Goal: Task Accomplishment & Management: Complete application form

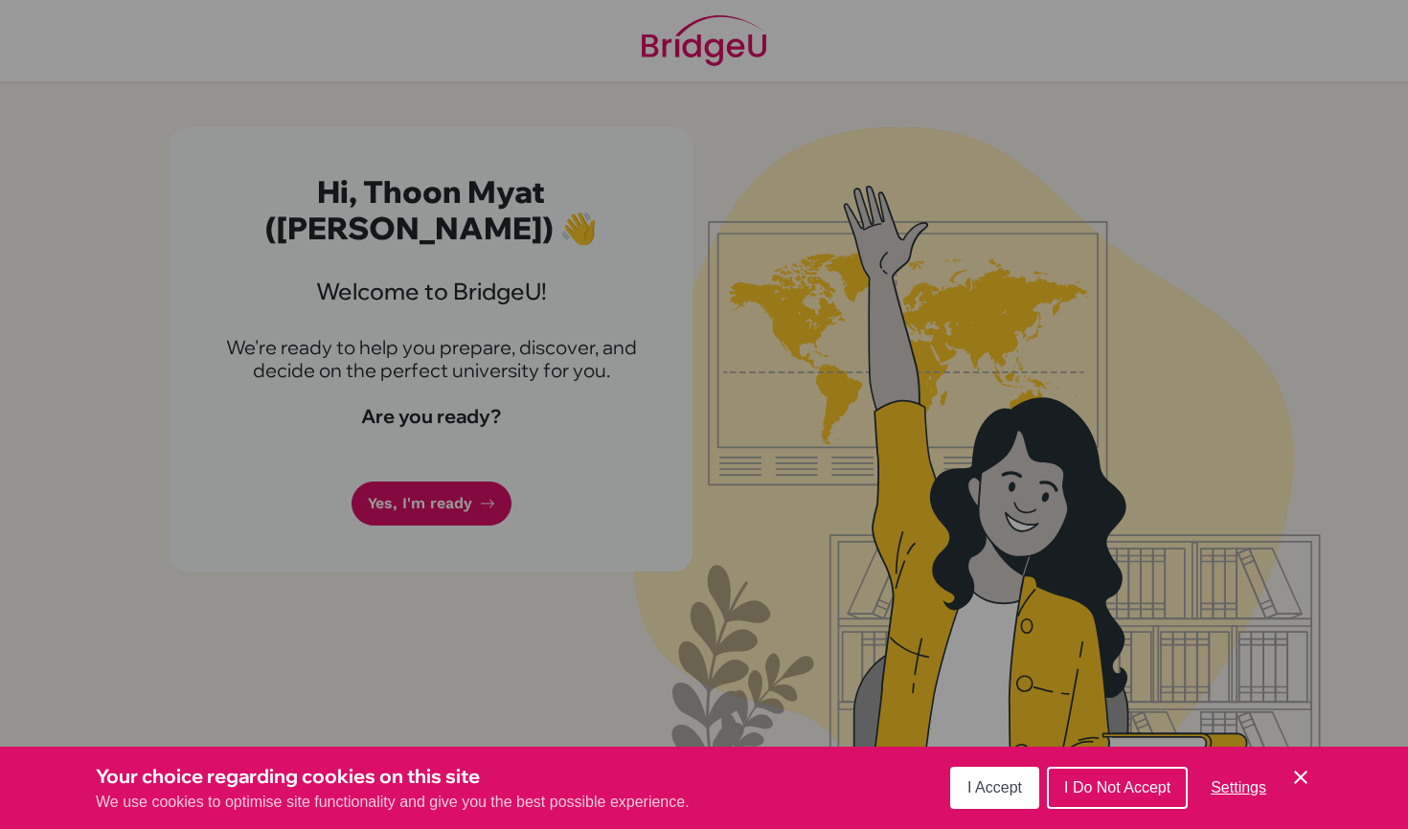
click at [1228, 787] on span "Settings" at bounding box center [1238, 787] width 56 height 16
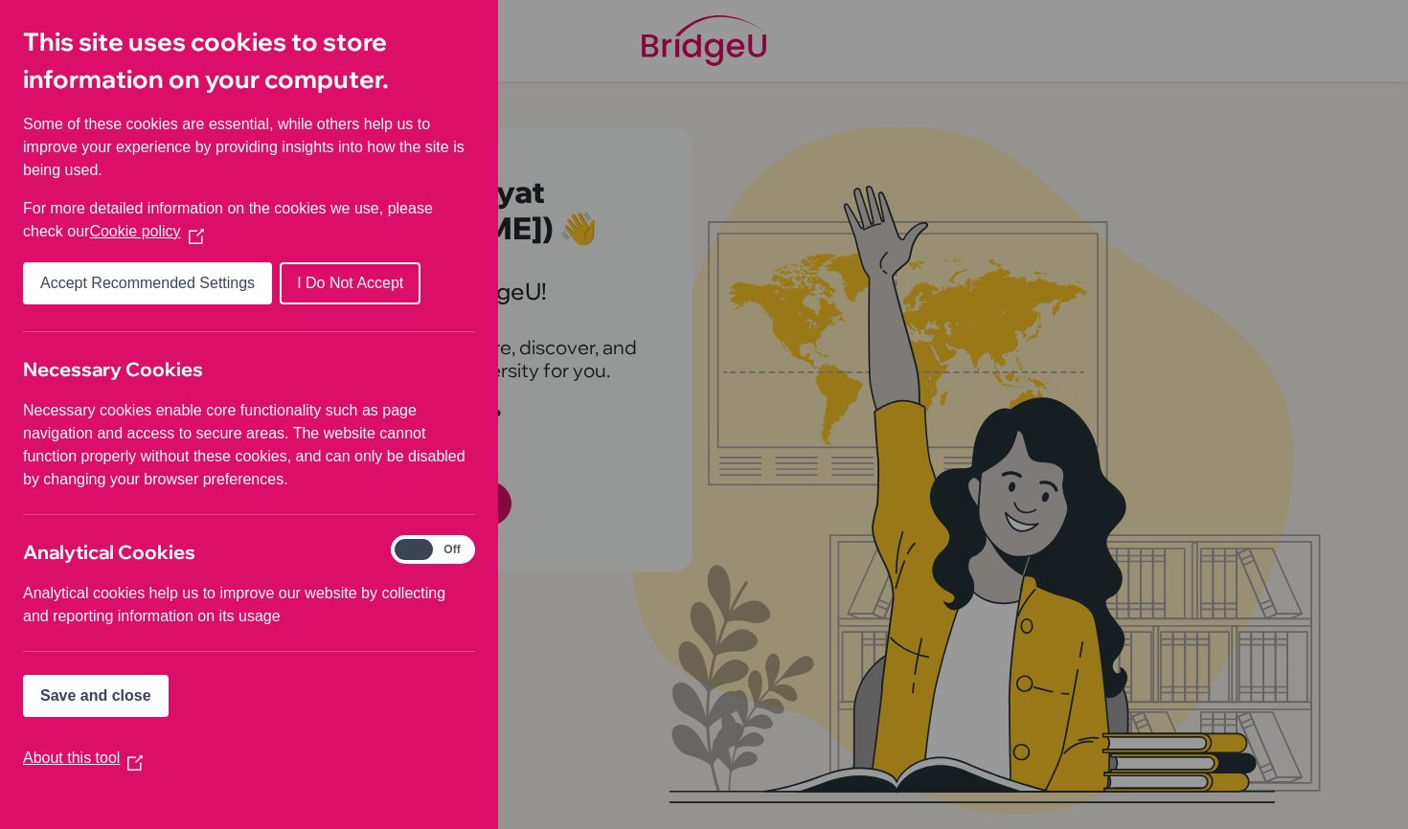
click at [353, 274] on button "I Do Not Accept" at bounding box center [350, 283] width 141 height 42
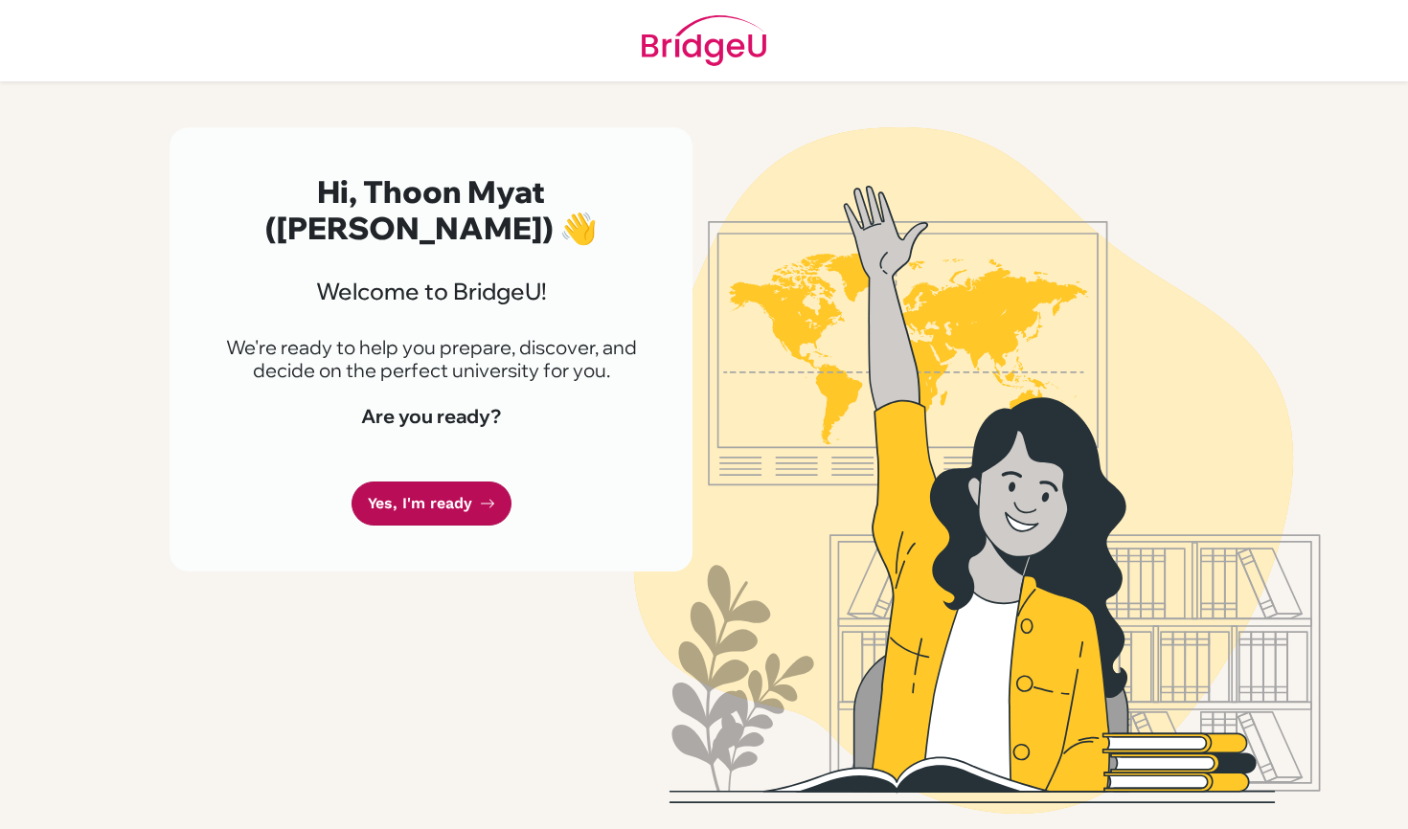
click at [408, 482] on link "Yes, I'm ready" at bounding box center [431, 504] width 160 height 45
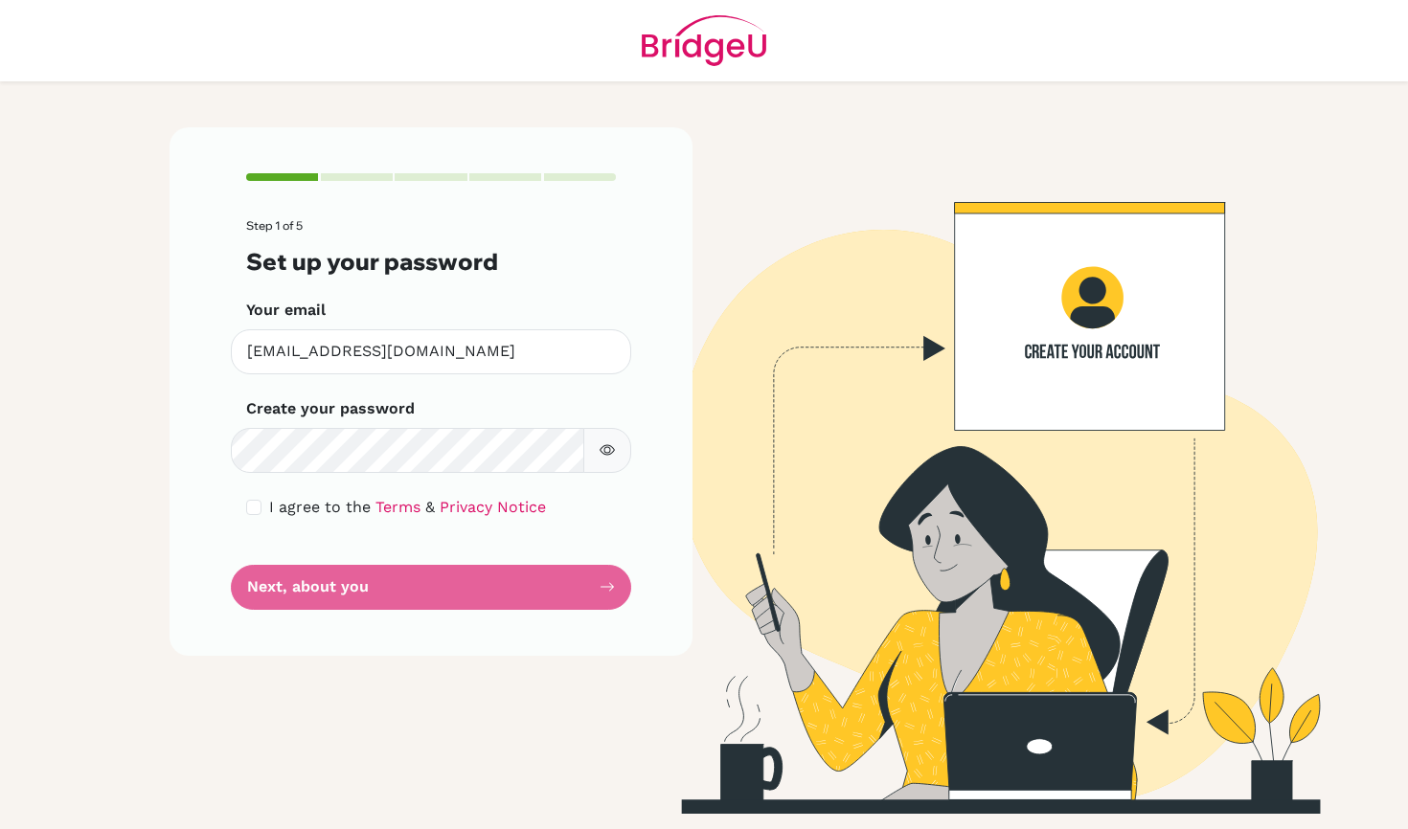
click at [623, 444] on button "button" at bounding box center [607, 450] width 48 height 45
click at [225, 447] on div "Step 1 of 5 Set up your password Your email [EMAIL_ADDRESS][DOMAIN_NAME] Invali…" at bounding box center [430, 391] width 523 height 528
click at [466, 574] on form "Step 1 of 5 Set up your password Your email [EMAIL_ADDRESS][DOMAIN_NAME] Invali…" at bounding box center [431, 414] width 370 height 390
click at [259, 512] on input "checkbox" at bounding box center [253, 507] width 15 height 15
checkbox input "true"
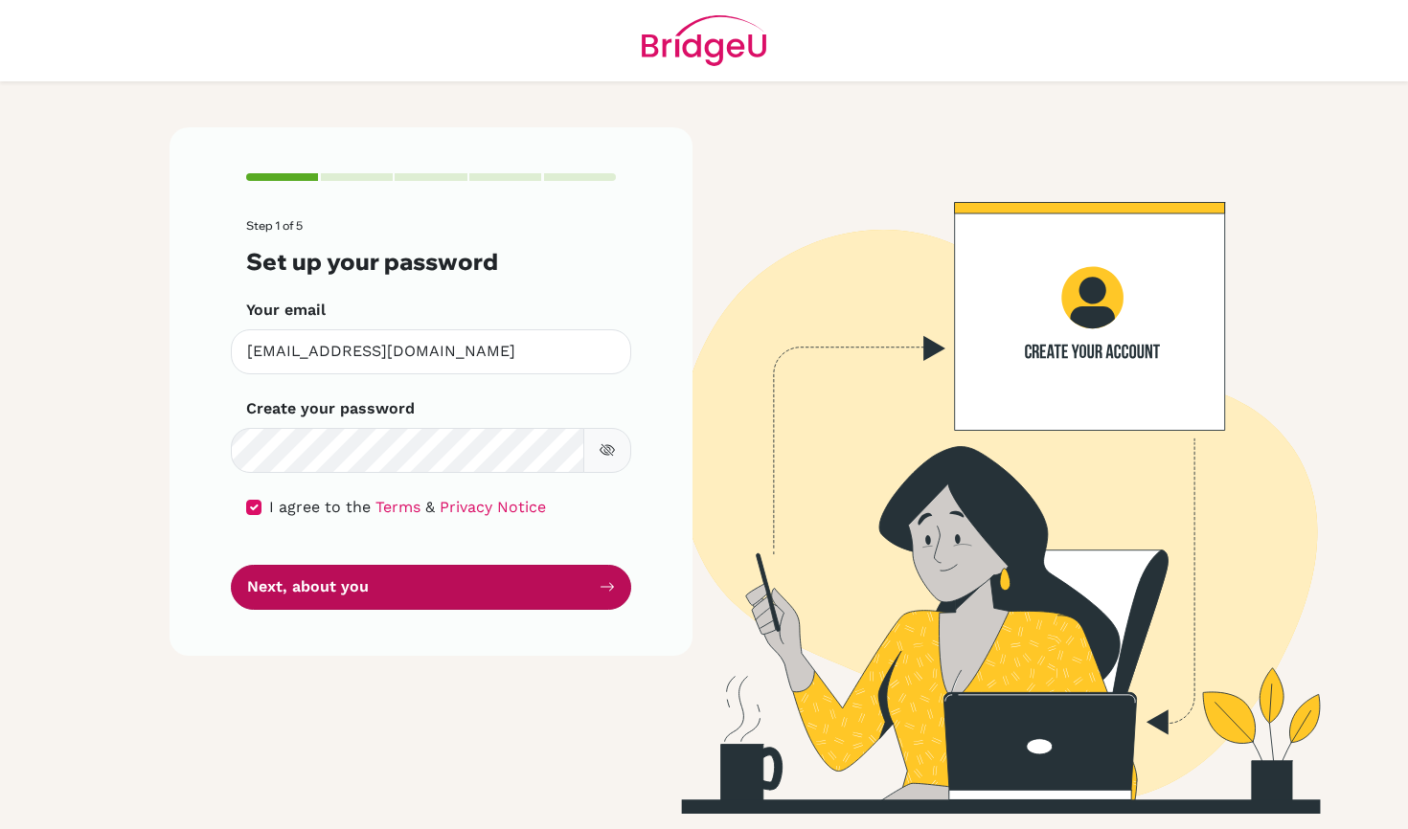
click at [315, 581] on button "Next, about you" at bounding box center [431, 587] width 400 height 45
